Goal: Check status

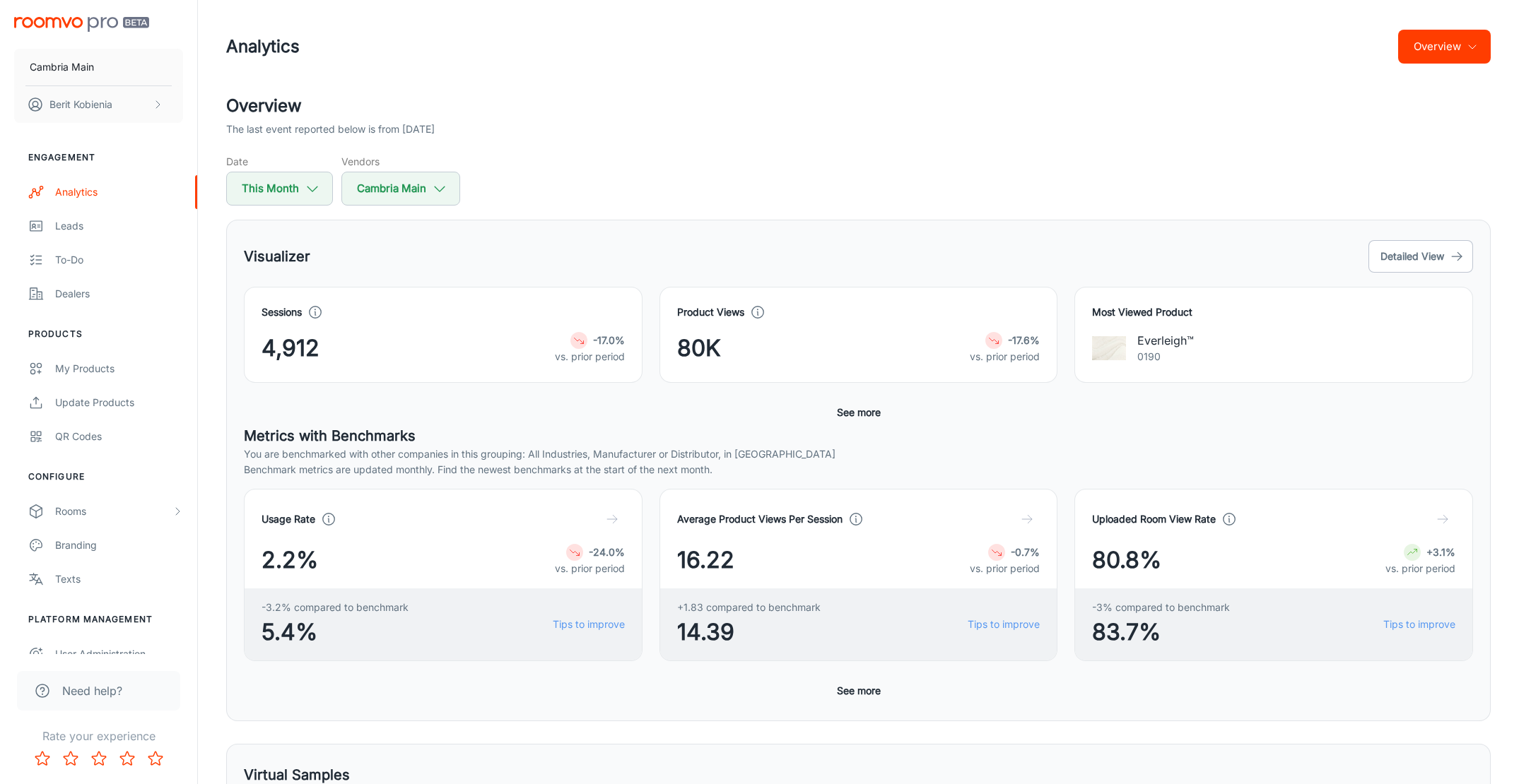
scroll to position [453, 0]
